Goal: Task Accomplishment & Management: Use online tool/utility

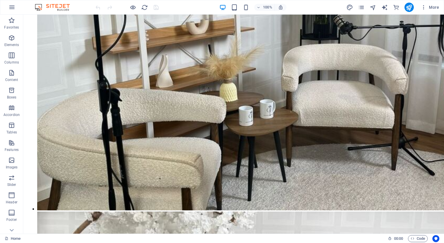
scroll to position [1931, 0]
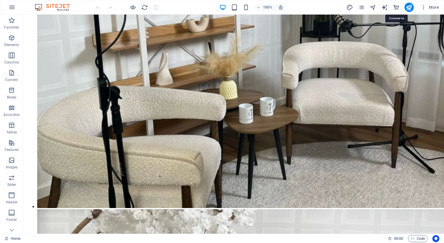
click at [398, 7] on icon "commerce" at bounding box center [396, 7] width 7 height 7
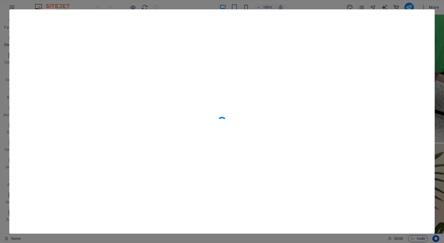
scroll to position [5605, 0]
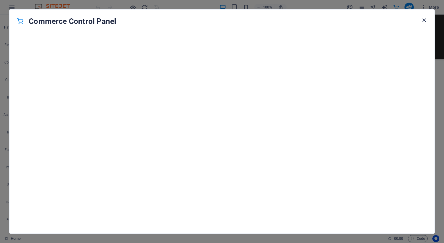
click at [423, 19] on icon "button" at bounding box center [424, 20] width 7 height 7
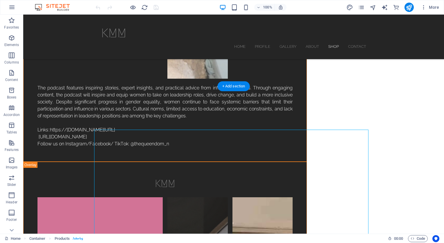
click at [12, 229] on icon at bounding box center [12, 230] width 8 height 8
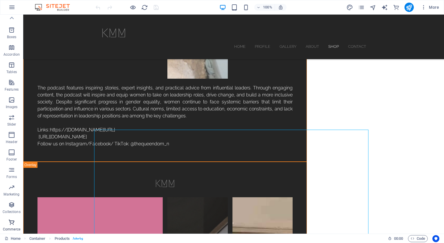
click at [13, 223] on icon "button" at bounding box center [11, 221] width 7 height 7
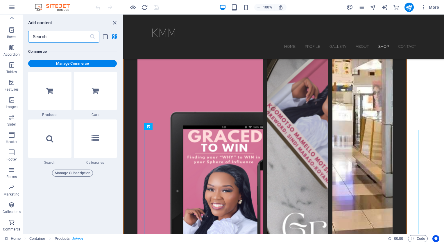
scroll to position [5605, 0]
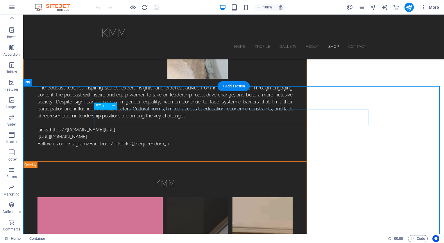
click at [99, 128] on icon at bounding box center [99, 125] width 4 height 7
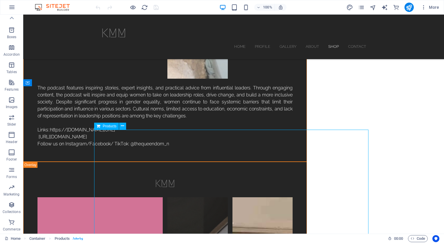
click at [99, 128] on icon at bounding box center [99, 125] width 4 height 7
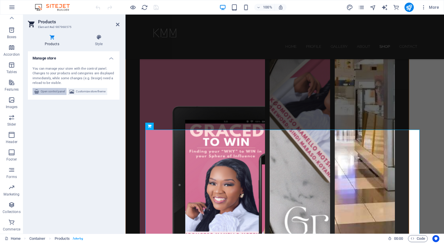
click at [47, 90] on span "Open control panel" at bounding box center [53, 91] width 24 height 7
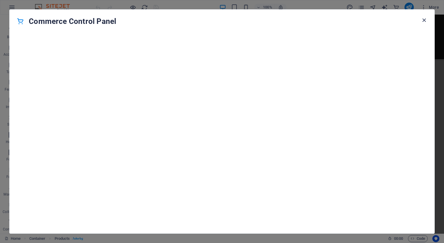
click at [424, 22] on icon "button" at bounding box center [424, 20] width 7 height 7
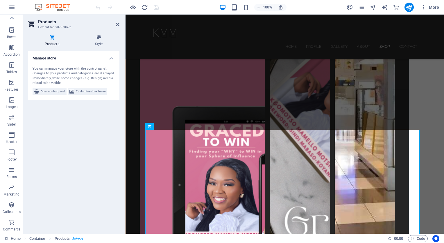
click at [51, 43] on h4 "Products" at bounding box center [53, 40] width 50 height 12
click at [396, 8] on icon "commerce" at bounding box center [396, 7] width 7 height 7
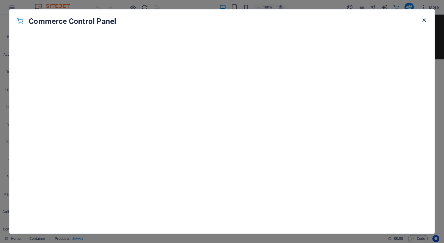
click at [424, 18] on icon "button" at bounding box center [424, 20] width 7 height 7
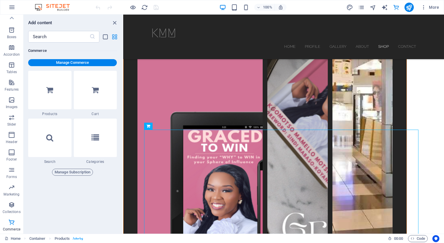
drag, startPoint x: 54, startPoint y: 90, endPoint x: 114, endPoint y: 34, distance: 82.2
click at [114, 34] on icon "grid-view" at bounding box center [114, 36] width 7 height 7
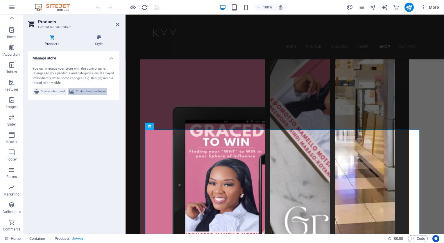
click at [97, 92] on span "Customize store theme" at bounding box center [91, 91] width 30 height 7
select select "rem"
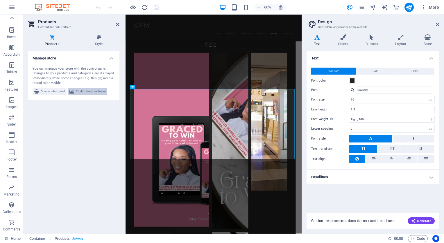
scroll to position [2204, 0]
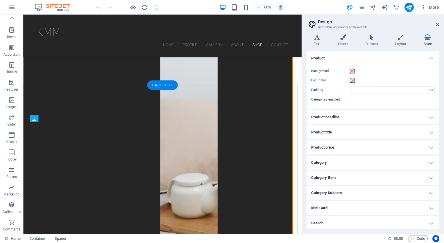
scroll to position [1951, 0]
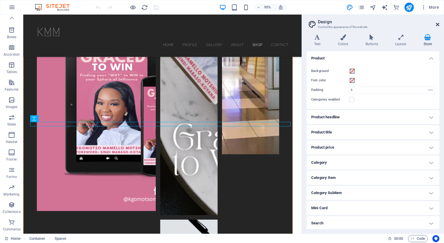
click at [439, 25] on icon at bounding box center [437, 24] width 3 height 5
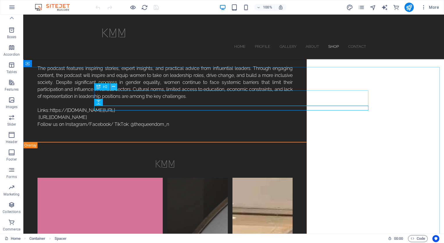
click at [115, 88] on icon at bounding box center [113, 86] width 3 height 6
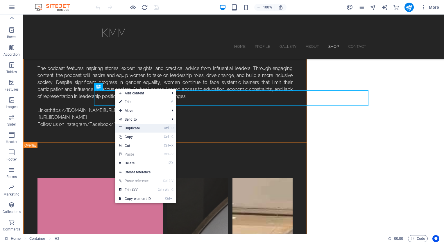
click at [134, 127] on link "Ctrl D Duplicate" at bounding box center [134, 128] width 39 height 9
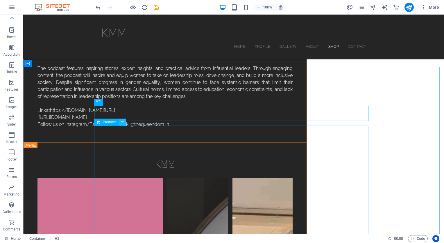
click at [122, 121] on icon at bounding box center [122, 122] width 3 height 6
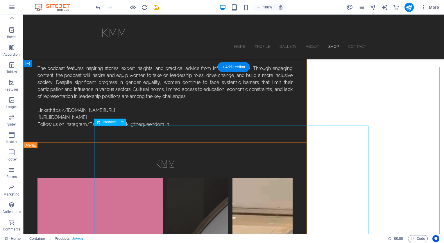
click at [126, 122] on div "Products" at bounding box center [111, 121] width 35 height 7
click at [125, 123] on button at bounding box center [122, 121] width 7 height 7
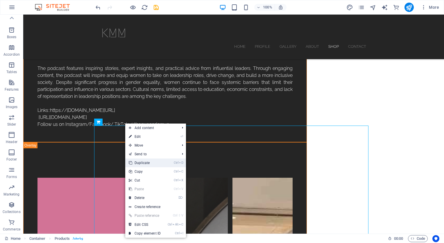
click at [140, 164] on link "Ctrl D Duplicate" at bounding box center [144, 162] width 39 height 9
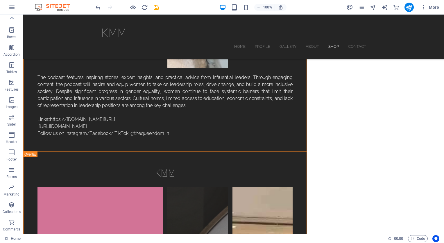
scroll to position [1939, 0]
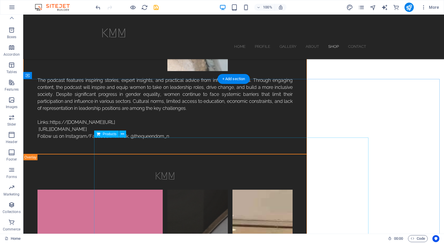
click at [123, 134] on icon at bounding box center [122, 134] width 3 height 6
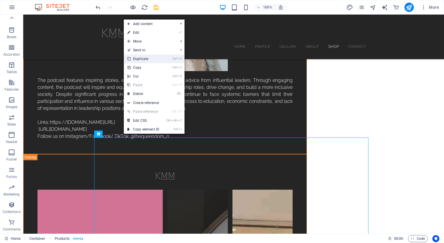
click at [140, 58] on link "Ctrl D Duplicate" at bounding box center [143, 58] width 39 height 9
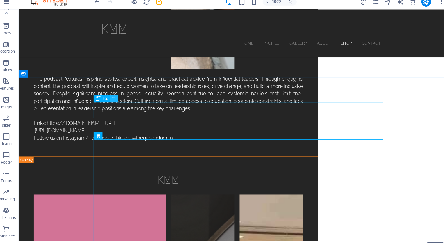
click at [112, 98] on button at bounding box center [113, 98] width 7 height 7
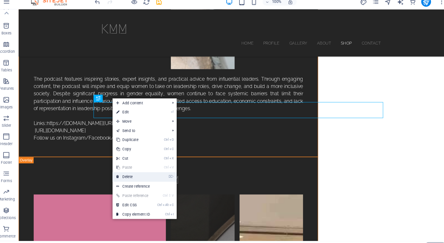
click at [121, 171] on link "⌦ Delete" at bounding box center [131, 172] width 39 height 9
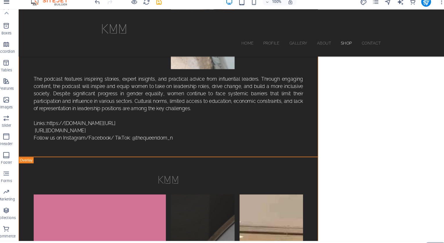
click at [11, 6] on icon "button" at bounding box center [11, 7] width 7 height 7
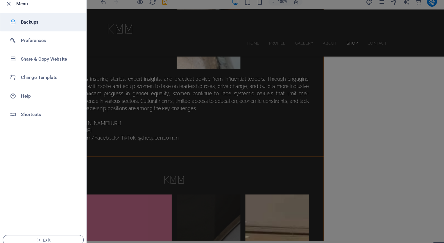
click at [31, 30] on h6 "Backups" at bounding box center [47, 26] width 54 height 7
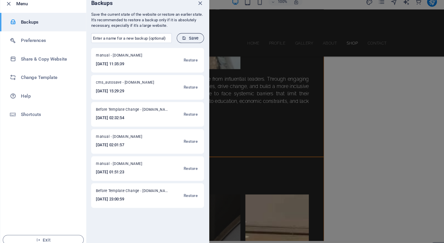
click at [175, 42] on icon "submit" at bounding box center [174, 42] width 4 height 4
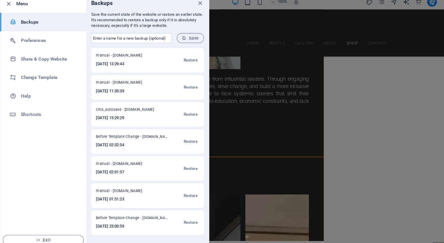
click at [243, 96] on div at bounding box center [222, 121] width 444 height 243
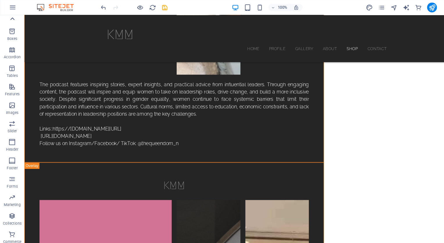
click at [10, 17] on icon at bounding box center [12, 18] width 8 height 8
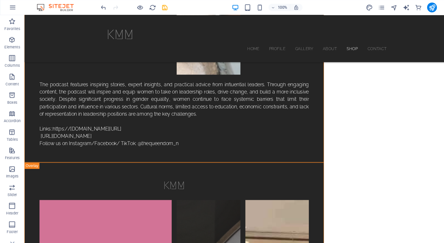
click at [10, 17] on div "Favorites Elements Columns Content Boxes Accordion Tables Features Images Slide…" at bounding box center [11, 124] width 23 height 219
click at [12, 36] on icon "button" at bounding box center [11, 37] width 7 height 7
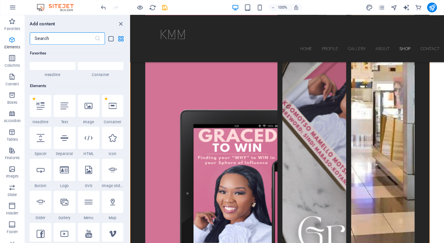
scroll to position [62, 0]
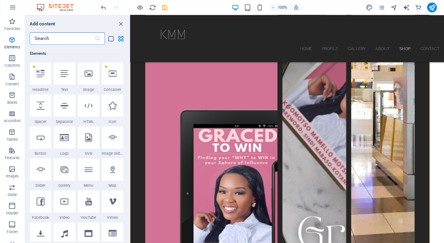
click at [121, 211] on div "Favorites 1 Star Headline 1 Star Container Elements 1 Star Headline 1 Star Text…" at bounding box center [73, 135] width 99 height 186
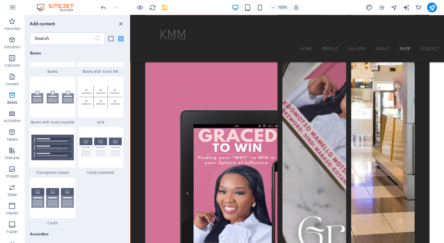
scroll to position [1672, 0]
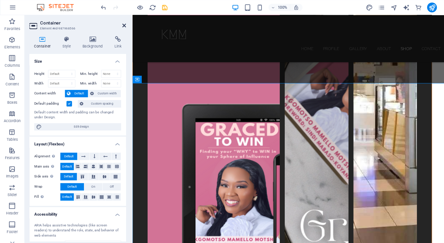
click at [118, 24] on icon at bounding box center [117, 24] width 3 height 5
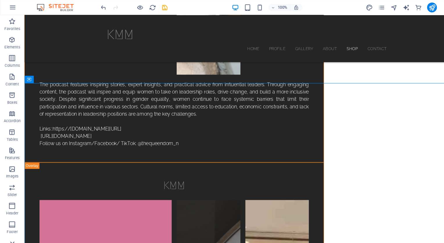
click at [12, 229] on icon at bounding box center [12, 230] width 8 height 8
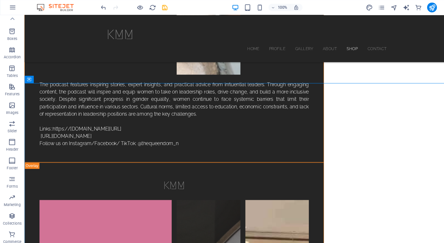
click at [12, 229] on p "Commerce" at bounding box center [11, 229] width 17 height 5
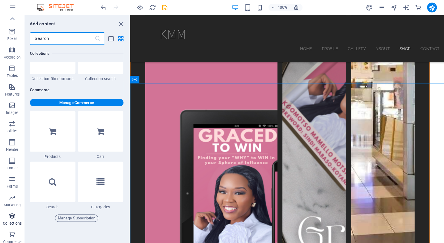
scroll to position [5605, 0]
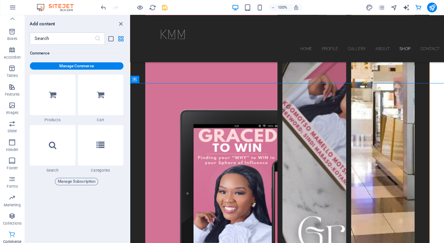
click at [12, 224] on icon "button" at bounding box center [11, 221] width 7 height 7
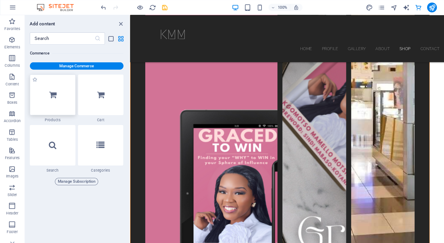
click at [54, 88] on div at bounding box center [49, 90] width 43 height 38
click at [114, 36] on icon "grid-view" at bounding box center [114, 36] width 7 height 7
click at [399, 9] on icon "commerce" at bounding box center [396, 7] width 7 height 7
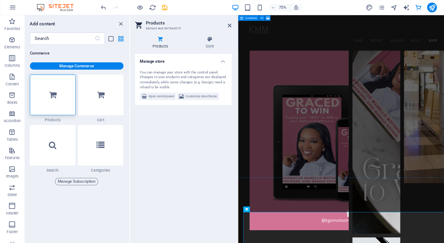
drag, startPoint x: 147, startPoint y: 90, endPoint x: 174, endPoint y: 117, distance: 37.6
click at [174, 117] on div "Manage store You can manage your store with the control panel. Changes to your …" at bounding box center [174, 139] width 92 height 177
click at [180, 89] on span "Customize store theme" at bounding box center [191, 91] width 30 height 7
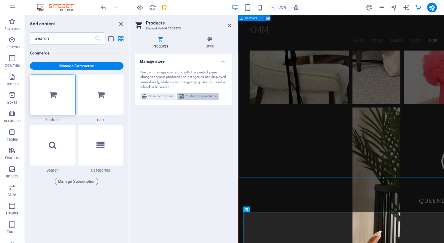
select select "rem"
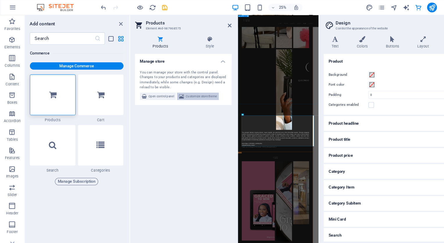
scroll to position [2934, 0]
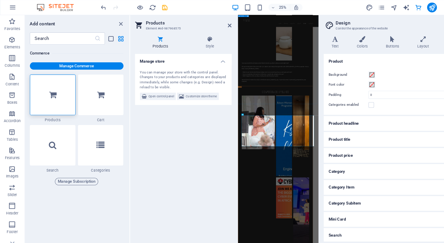
click at [181, 135] on div "Manage store You can manage your store with the control panel. Changes to your …" at bounding box center [174, 139] width 92 height 177
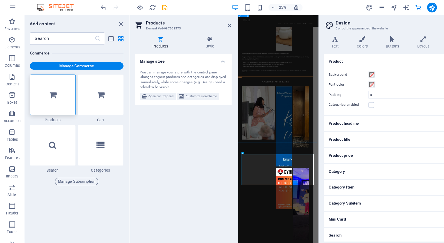
scroll to position [0, 0]
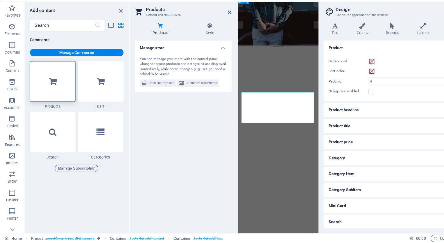
click at [217, 167] on div "Manage store You can manage your store with the control panel. Changes to your …" at bounding box center [174, 139] width 92 height 177
click at [303, 213] on div at bounding box center [302, 124] width 1 height 219
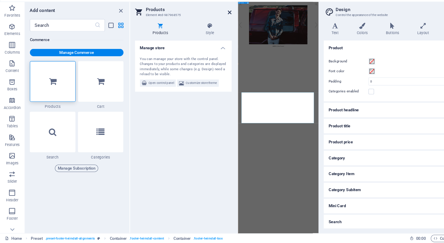
click at [217, 24] on icon at bounding box center [217, 24] width 3 height 5
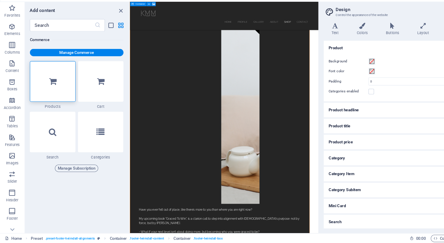
scroll to position [2286, 0]
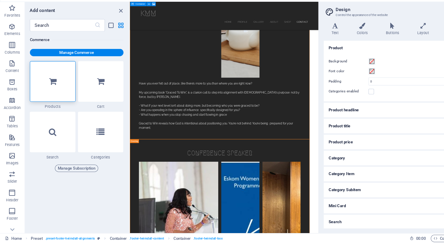
drag, startPoint x: 422, startPoint y: 338, endPoint x: 424, endPoint y: 284, distance: 54.4
click at [424, 242] on html "Skip to main content KMM Home Profile Gallery About Shop Contact Menu discover …" at bounding box center [279, 97] width 298 height 5157
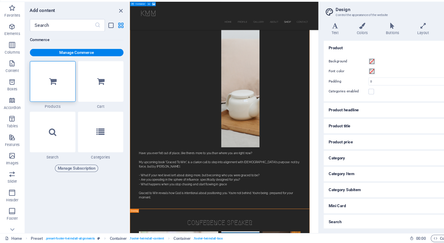
scroll to position [2392, 0]
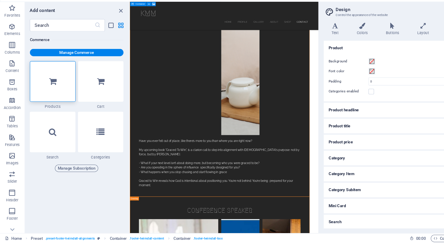
drag, startPoint x: 242, startPoint y: 233, endPoint x: 244, endPoint y: 193, distance: 39.6
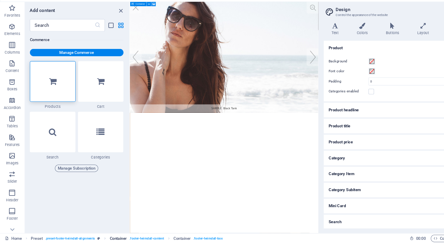
click at [153, 236] on span ". footer-heimdall-content" at bounding box center [138, 238] width 33 height 7
click at [67, 239] on span ". preset-footer-heimdall-alignments" at bounding box center [66, 238] width 47 height 7
click at [68, 237] on span ". preset-footer-heimdall-alignments" at bounding box center [66, 238] width 47 height 7
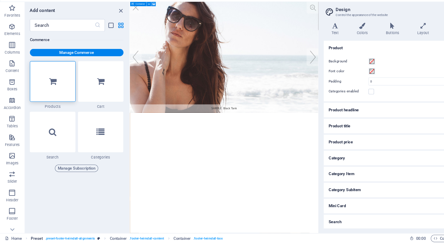
click at [68, 237] on span ". preset-footer-heimdall-alignments" at bounding box center [66, 238] width 47 height 7
click at [120, 235] on link "Container . footer-heimdall-content" at bounding box center [129, 238] width 51 height 7
click at [146, 16] on icon at bounding box center [146, 17] width 3 height 4
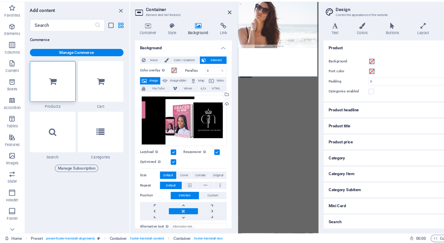
scroll to position [2988, 0]
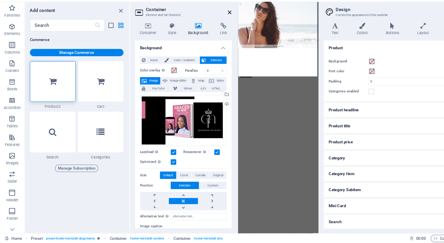
click at [216, 26] on icon at bounding box center [217, 24] width 3 height 5
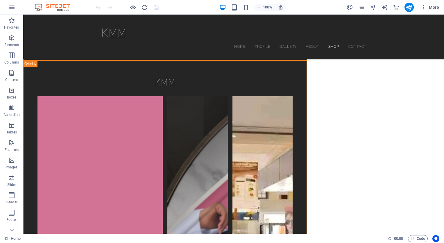
scroll to position [2061, 0]
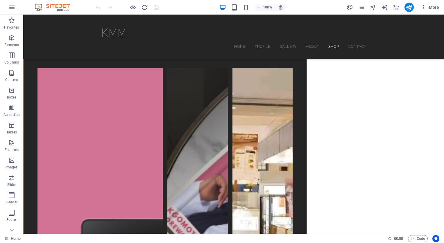
click at [11, 217] on p "Footer" at bounding box center [11, 219] width 10 height 5
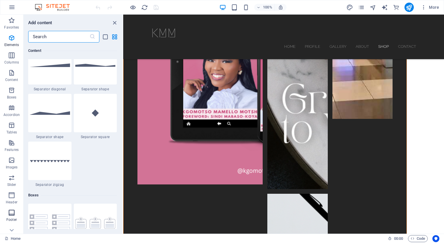
scroll to position [3851, 0]
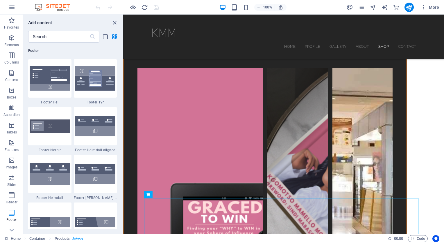
scroll to position [1863, 0]
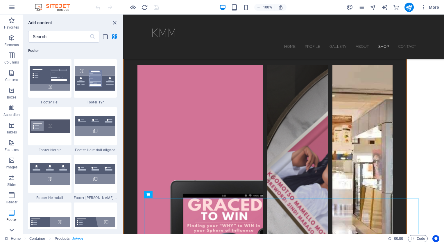
click at [12, 229] on icon at bounding box center [12, 230] width 8 height 8
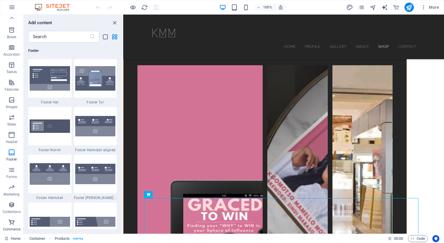
click at [10, 223] on icon "button" at bounding box center [11, 221] width 7 height 7
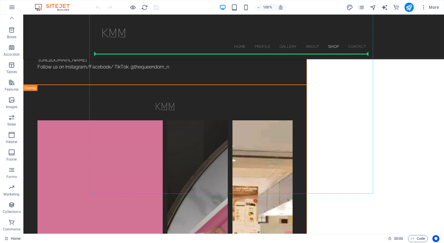
scroll to position [2011, 0]
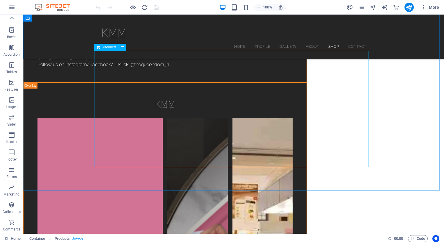
click at [103, 46] on span "Products" at bounding box center [110, 46] width 14 height 3
click at [124, 47] on icon at bounding box center [122, 47] width 3 height 6
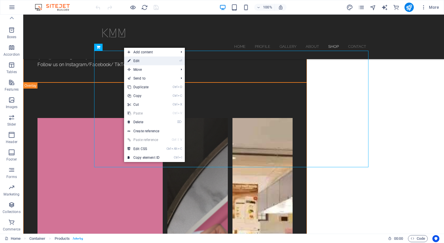
click at [147, 57] on link "⏎ Edit" at bounding box center [143, 60] width 39 height 9
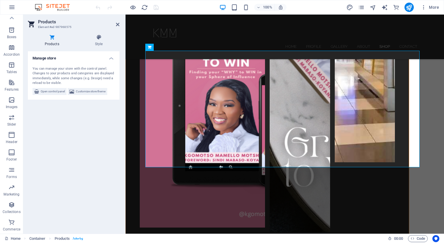
drag, startPoint x: 51, startPoint y: 38, endPoint x: 114, endPoint y: 70, distance: 71.7
click at [114, 70] on div "Products Style Manage store You can manage your store with the control panel. C…" at bounding box center [74, 131] width 92 height 194
click at [12, 220] on icon "button" at bounding box center [11, 221] width 7 height 7
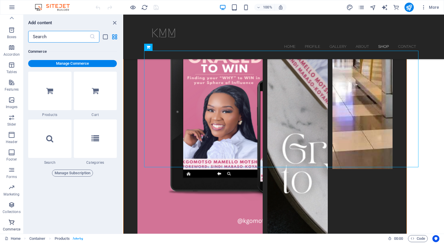
scroll to position [5605, 0]
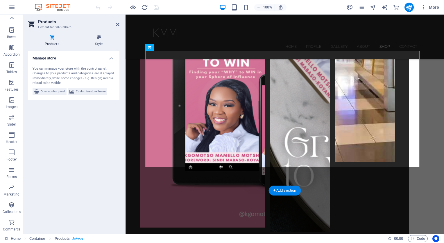
scroll to position [1944, 0]
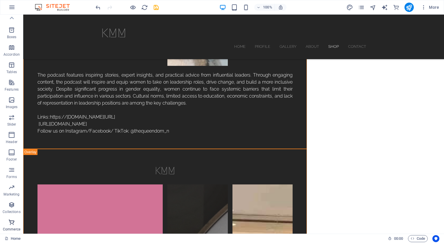
click at [13, 220] on icon "button" at bounding box center [11, 221] width 7 height 7
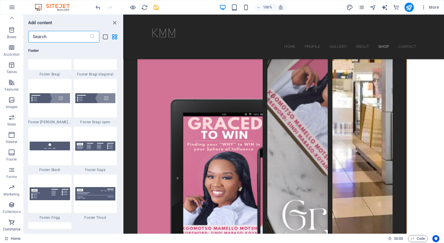
scroll to position [5605, 0]
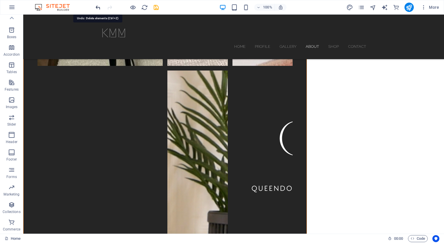
click at [99, 7] on icon "undo" at bounding box center [98, 7] width 7 height 7
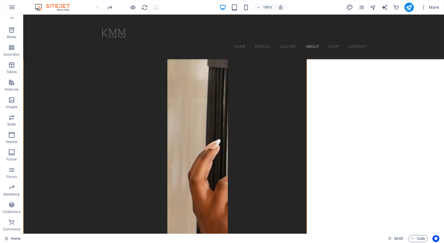
scroll to position [1995, 0]
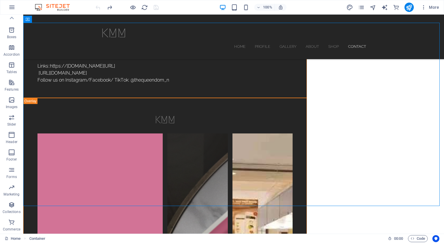
scroll to position [2061, 0]
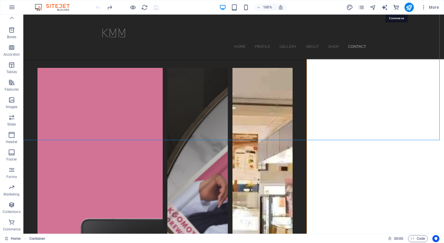
click at [396, 6] on icon "commerce" at bounding box center [396, 7] width 7 height 7
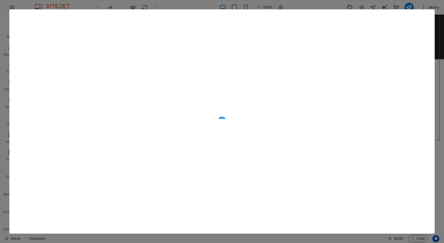
scroll to position [5605, 0]
click at [424, 20] on icon "button" at bounding box center [424, 20] width 7 height 7
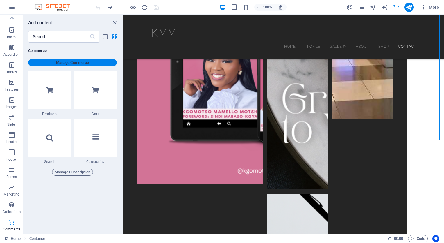
click at [97, 63] on span "Manage Commerce" at bounding box center [73, 62] width 84 height 7
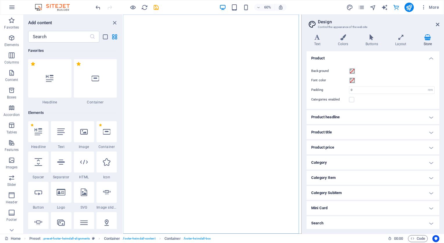
select select "rem"
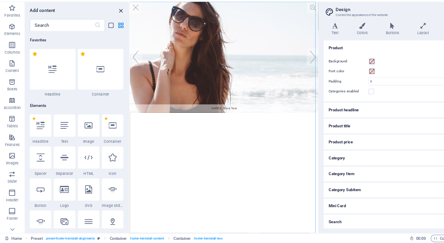
scroll to position [5605, 0]
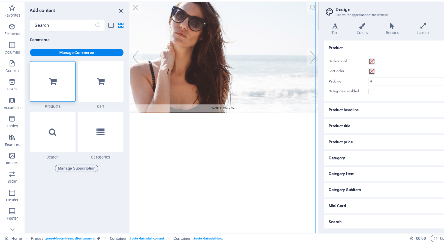
click at [115, 20] on icon "close panel" at bounding box center [114, 22] width 7 height 7
click at [137, 9] on button "Close" at bounding box center [143, 15] width 26 height 26
